Goal: Check status: Check status

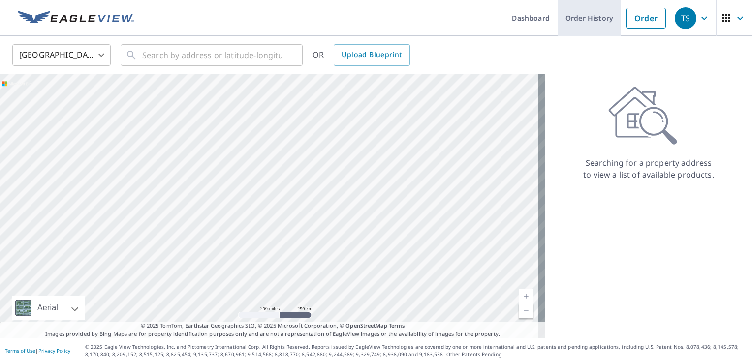
click at [579, 16] on link "Order History" at bounding box center [589, 18] width 63 height 36
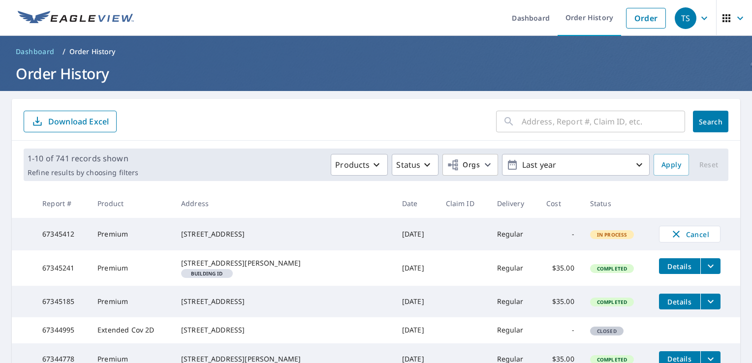
click at [268, 123] on form "​ Search Download Excel" at bounding box center [376, 122] width 705 height 22
click at [700, 270] on button "filesDropdownBtn-67345241" at bounding box center [710, 266] width 20 height 16
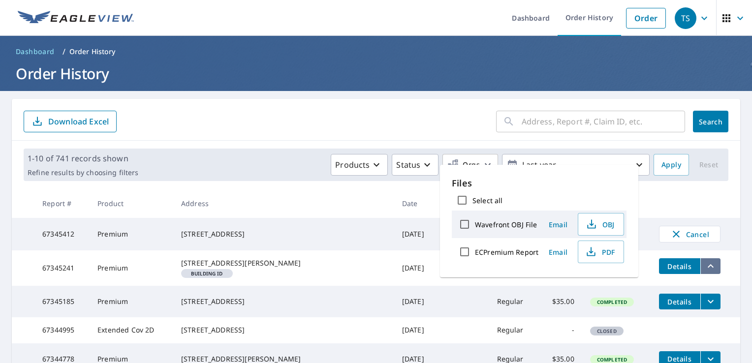
click at [705, 270] on icon "filesDropdownBtn-67345241" at bounding box center [711, 266] width 12 height 12
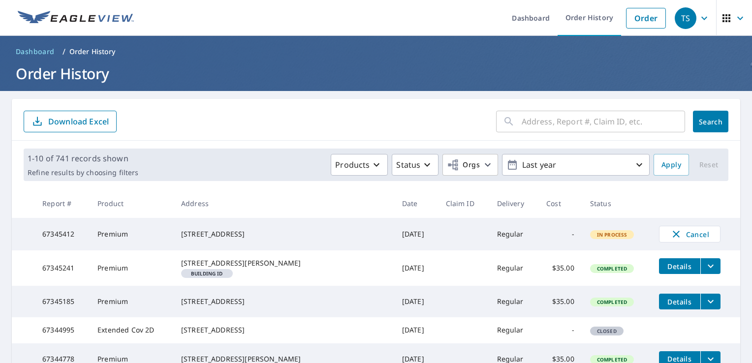
click at [670, 269] on span "Details" at bounding box center [680, 266] width 30 height 9
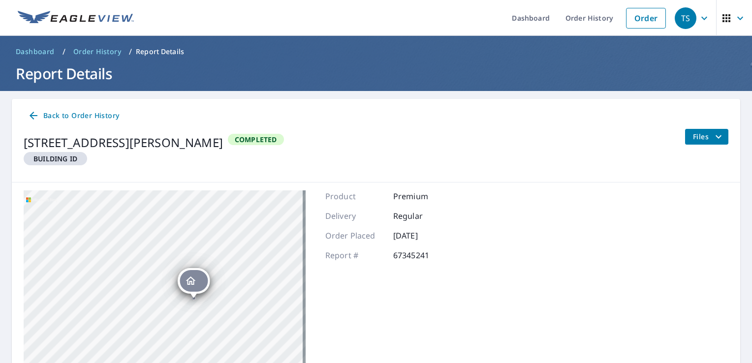
click at [34, 115] on icon at bounding box center [34, 116] width 12 height 12
